Goal: Information Seeking & Learning: Learn about a topic

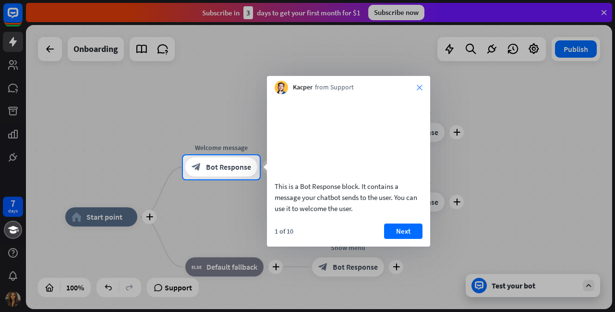
click at [422, 90] on icon "close" at bounding box center [420, 88] width 6 height 6
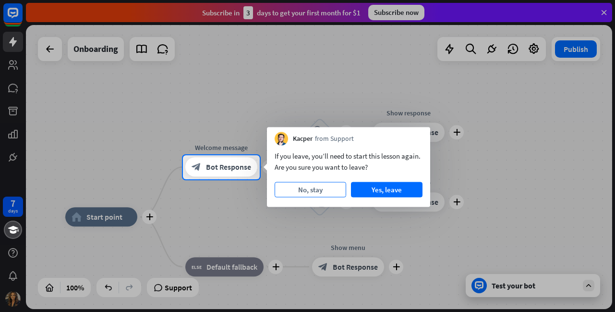
click at [333, 188] on button "No, stay" at bounding box center [311, 189] width 72 height 15
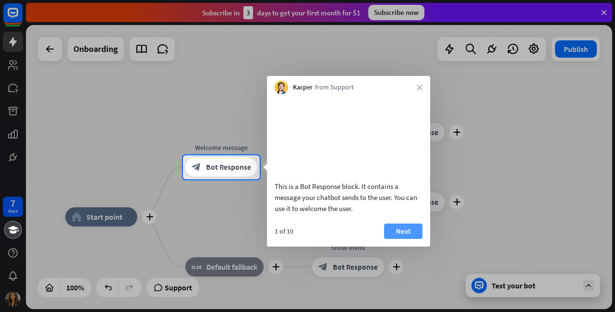
click at [406, 239] on button "Next" at bounding box center [403, 230] width 38 height 15
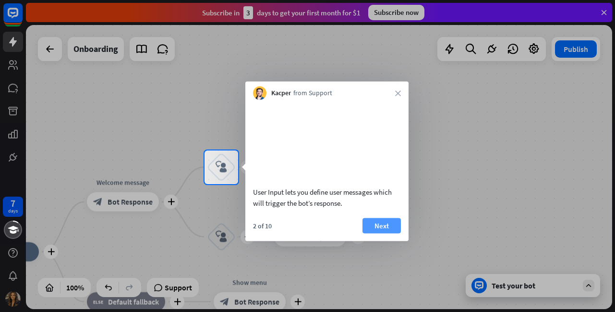
click at [392, 233] on button "Next" at bounding box center [382, 225] width 38 height 15
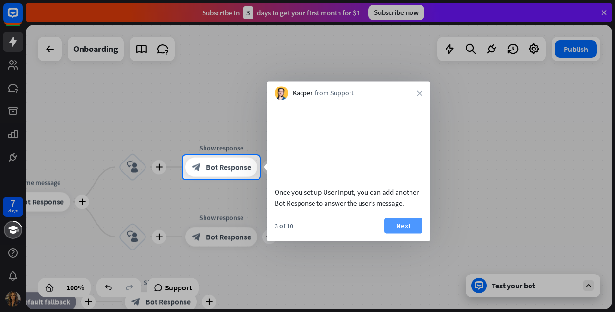
click at [413, 233] on button "Next" at bounding box center [403, 225] width 38 height 15
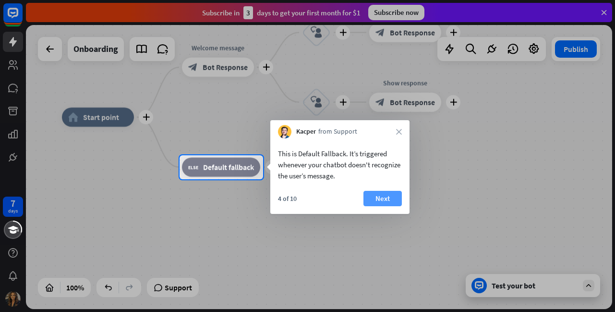
click at [395, 196] on button "Next" at bounding box center [383, 198] width 38 height 15
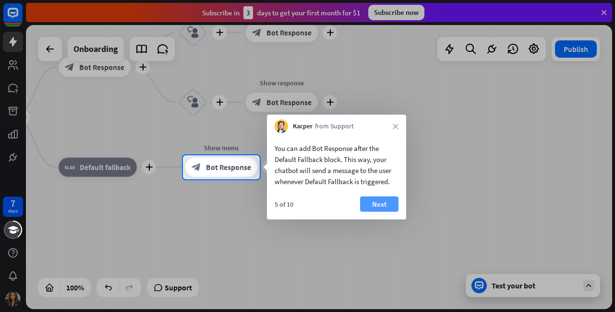
click at [388, 201] on button "Next" at bounding box center [379, 203] width 38 height 15
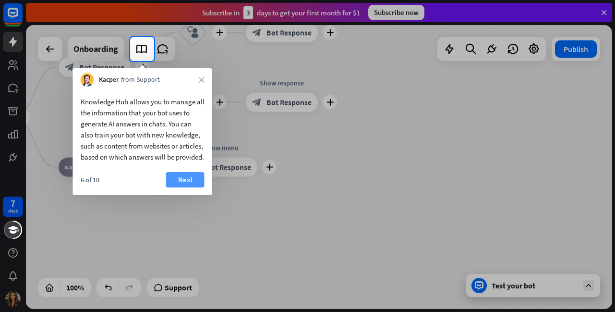
click at [187, 187] on button "Next" at bounding box center [185, 179] width 38 height 15
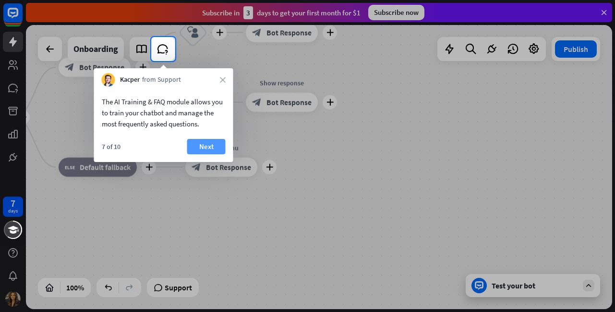
click at [211, 146] on button "Next" at bounding box center [206, 146] width 38 height 15
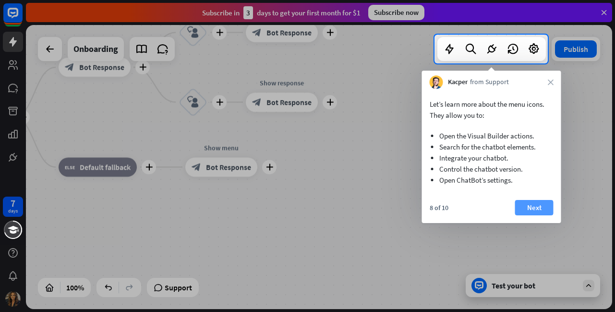
click at [535, 203] on button "Next" at bounding box center [534, 207] width 38 height 15
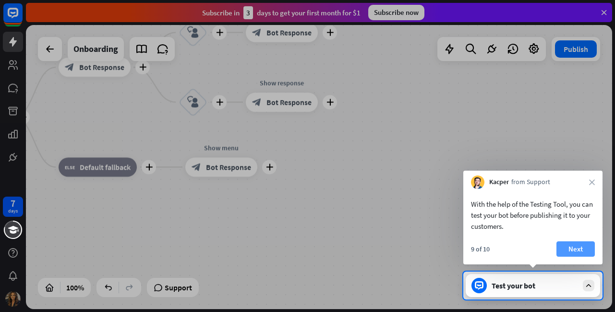
click at [583, 251] on button "Next" at bounding box center [576, 248] width 38 height 15
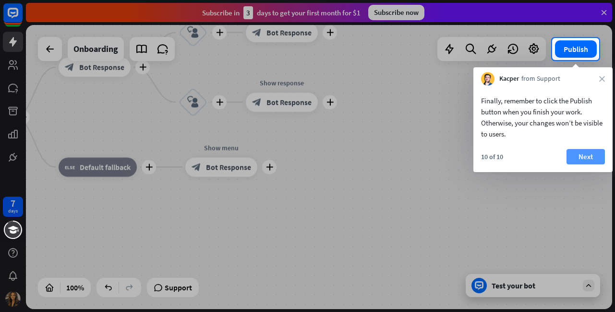
click at [582, 155] on button "Next" at bounding box center [586, 156] width 38 height 15
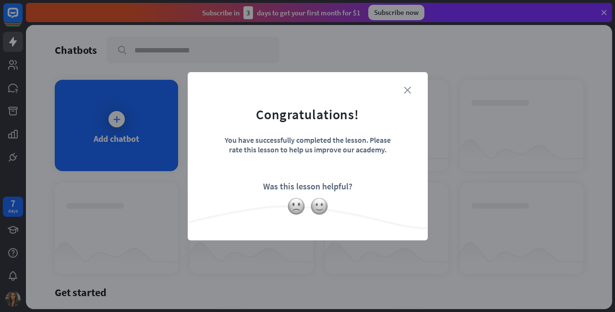
click at [408, 87] on icon "close" at bounding box center [407, 89] width 7 height 7
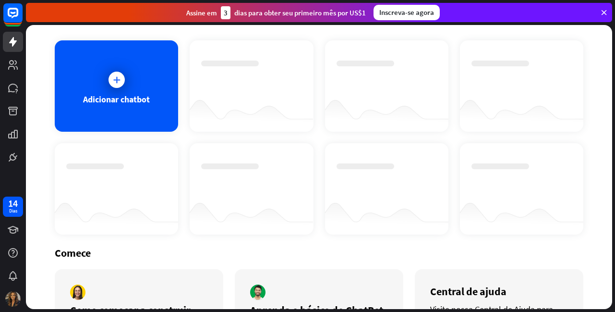
scroll to position [34, 0]
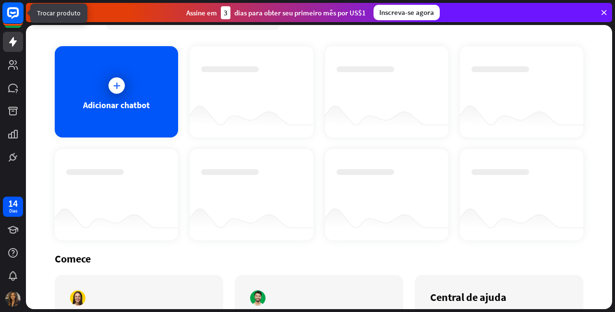
click at [12, 17] on icon at bounding box center [13, 13] width 12 height 12
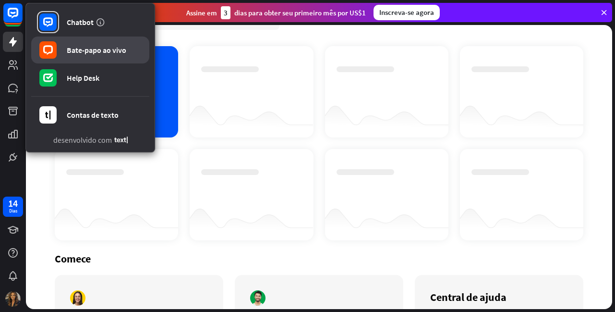
click at [76, 59] on link "Bate-papo ao vivo" at bounding box center [90, 50] width 118 height 27
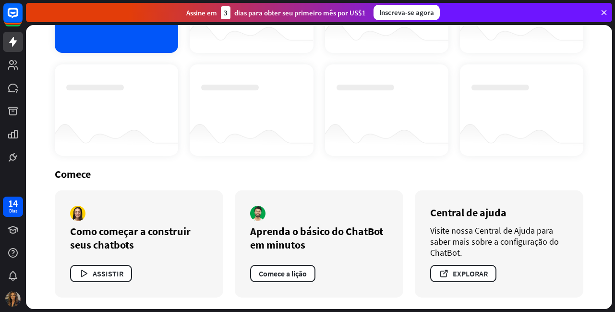
scroll to position [118, 0]
click at [276, 268] on button "Comece a lição" at bounding box center [282, 273] width 65 height 17
